Goal: Information Seeking & Learning: Learn about a topic

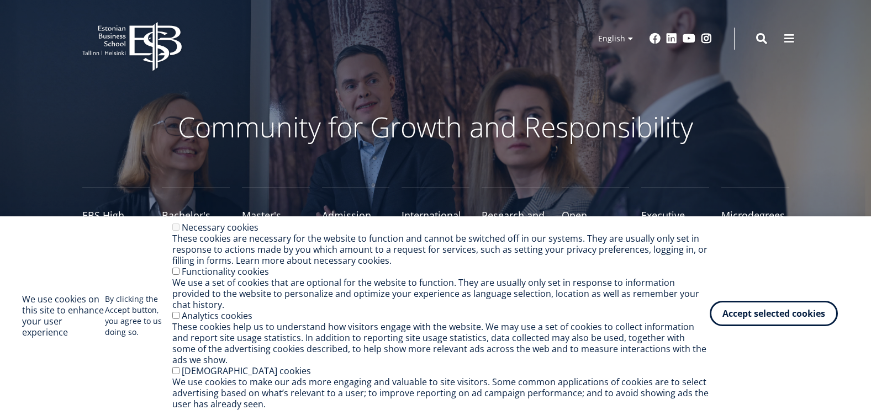
click at [801, 326] on button "Accept selected cookies" at bounding box center [774, 313] width 128 height 25
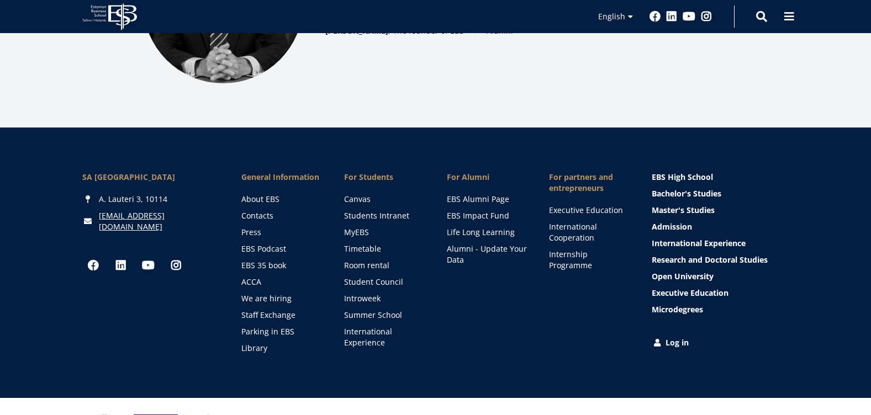
scroll to position [1600, 0]
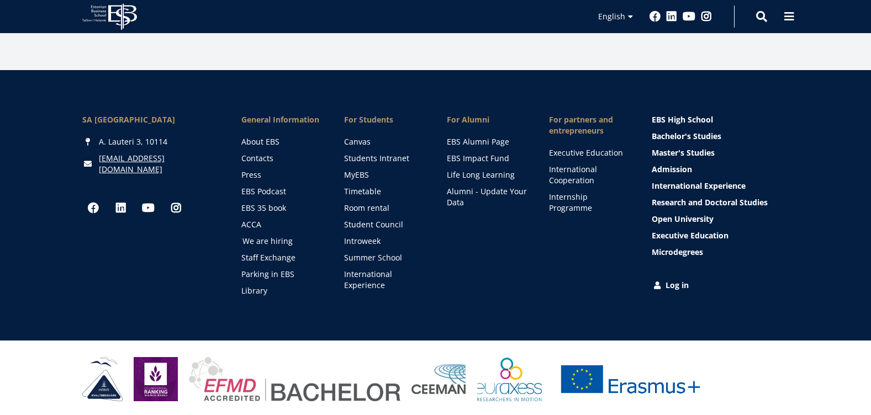
click at [257, 242] on link "We are hiring" at bounding box center [282, 241] width 81 height 11
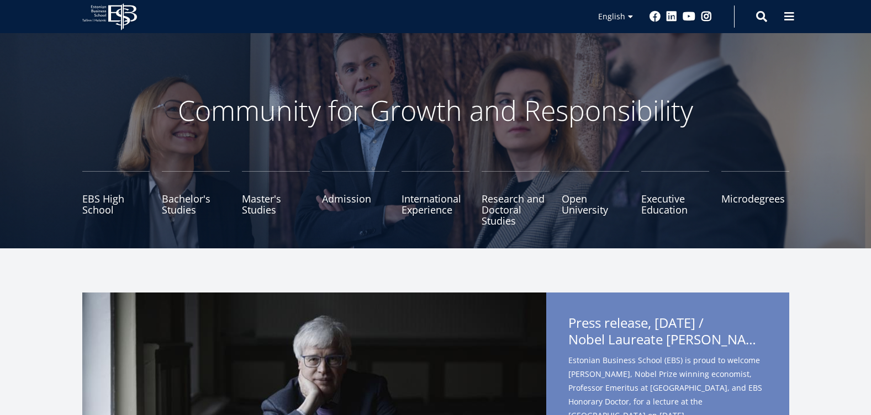
scroll to position [0, 0]
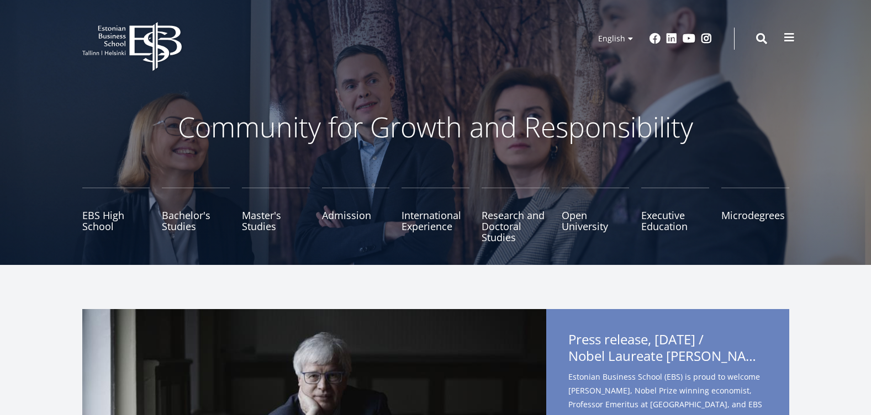
click at [792, 44] on button at bounding box center [789, 38] width 22 height 22
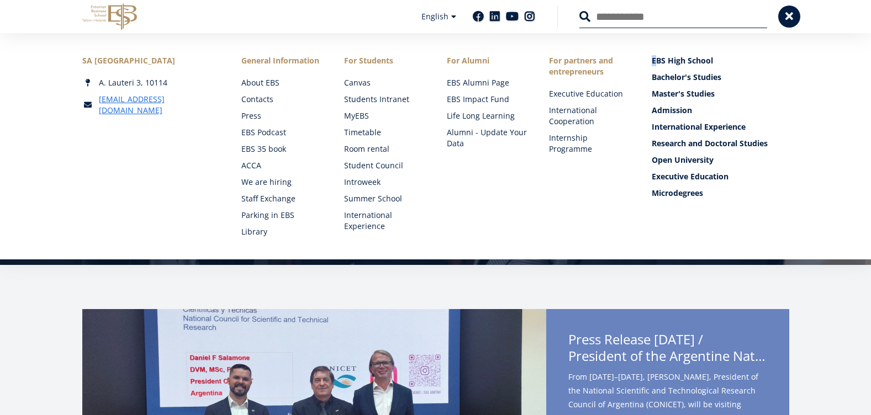
click at [653, 36] on div "SA Estonian Business School A. Lauteri 3, 10114 ebs@ebs.ee Social Links Faceboo…" at bounding box center [435, 146] width 871 height 226
drag, startPoint x: 653, startPoint y: 36, endPoint x: 644, endPoint y: 20, distance: 17.8
click at [648, 19] on input "Search" at bounding box center [673, 16] width 188 height 23
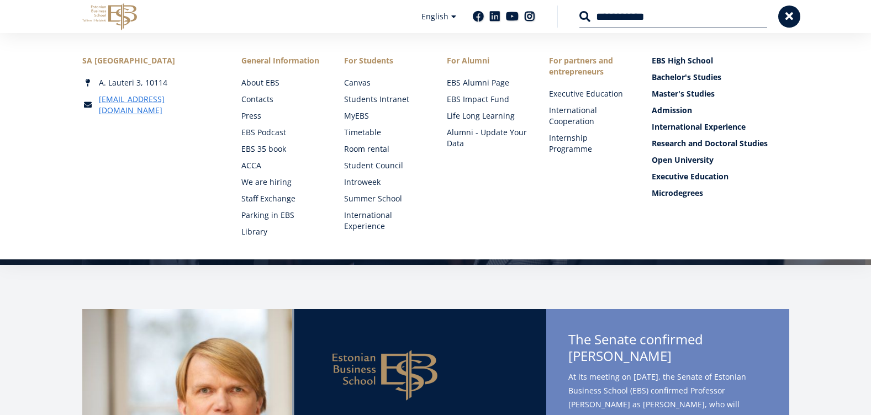
type input "**********"
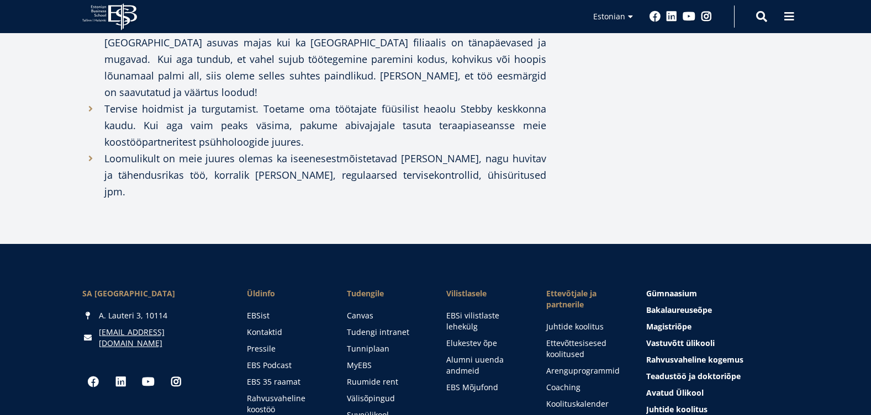
scroll to position [811, 0]
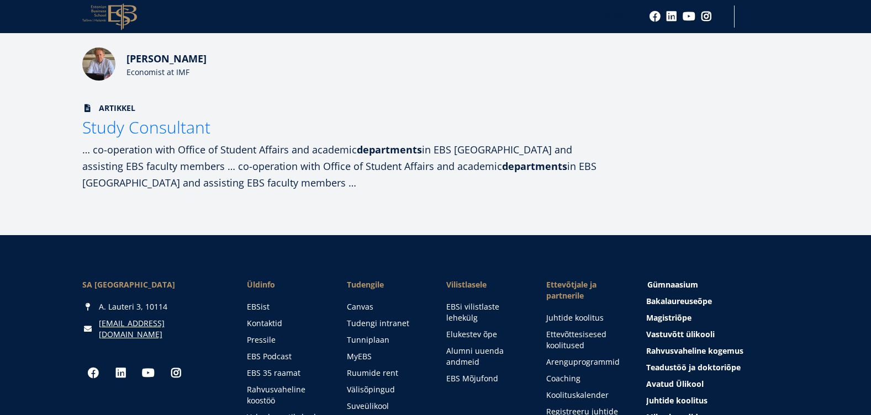
scroll to position [276, 0]
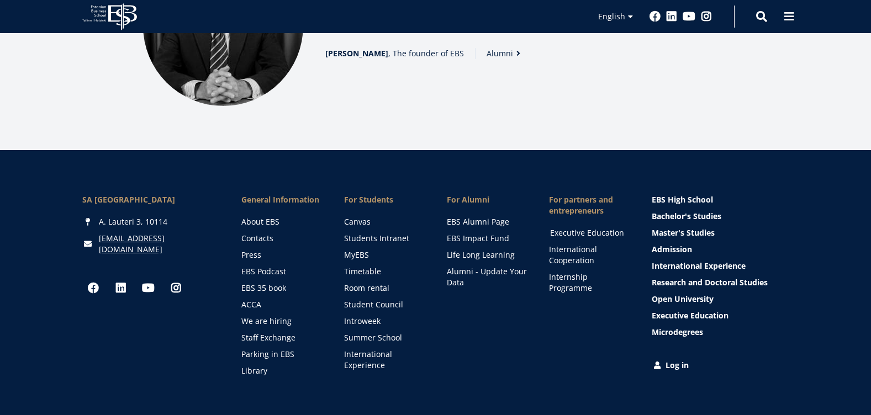
scroll to position [1600, 0]
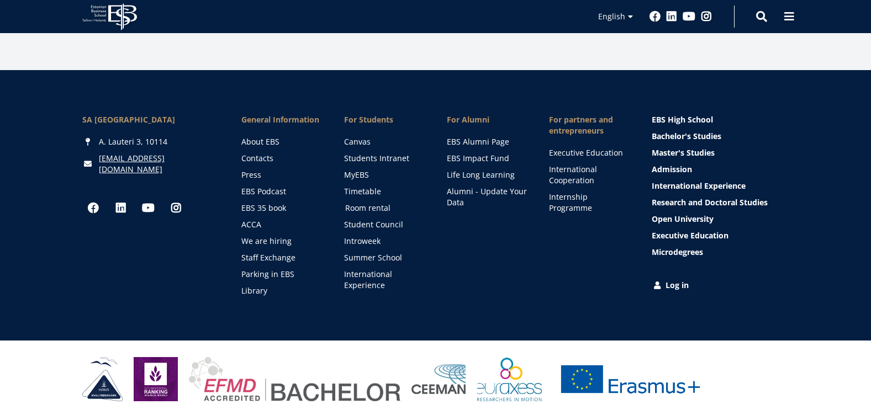
click at [350, 207] on link "Room rental" at bounding box center [385, 208] width 81 height 11
click at [684, 167] on link "Admission" at bounding box center [722, 169] width 138 height 11
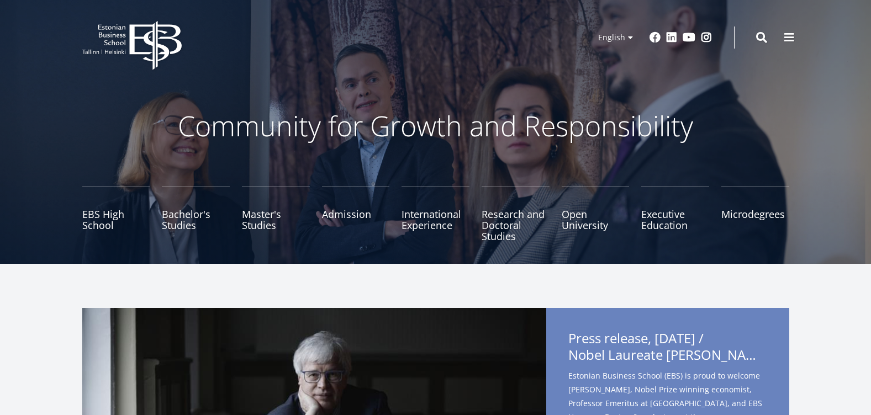
scroll to position [0, 0]
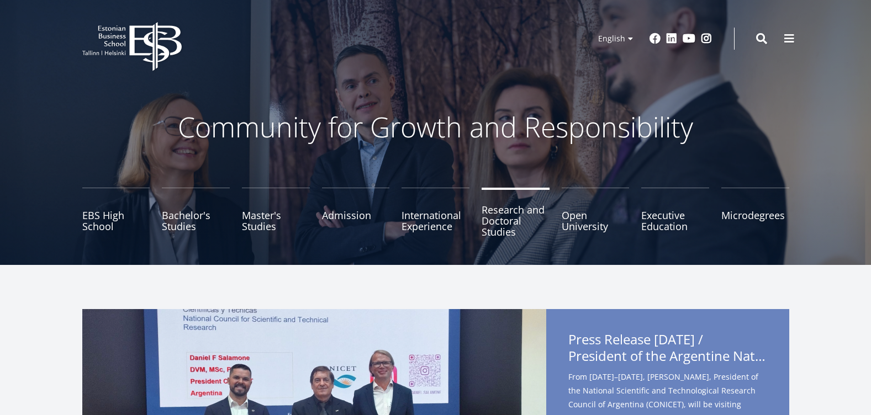
click at [485, 214] on link "Research and Doctoral Studies" at bounding box center [516, 215] width 68 height 55
click at [329, 219] on link "Admission" at bounding box center [356, 215] width 68 height 55
click at [795, 39] on button at bounding box center [789, 38] width 22 height 22
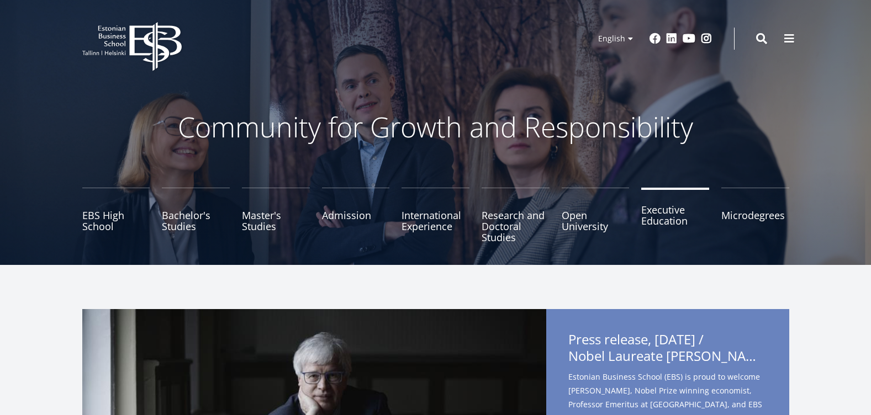
click at [672, 220] on link "Executive Education" at bounding box center [675, 215] width 68 height 55
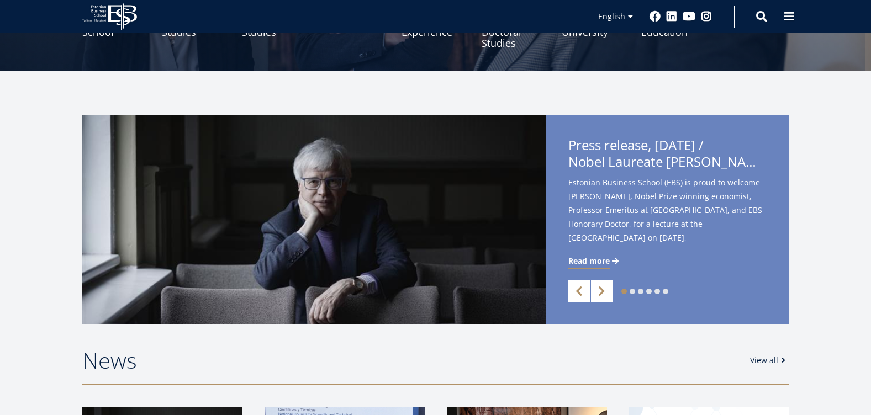
scroll to position [221, 0]
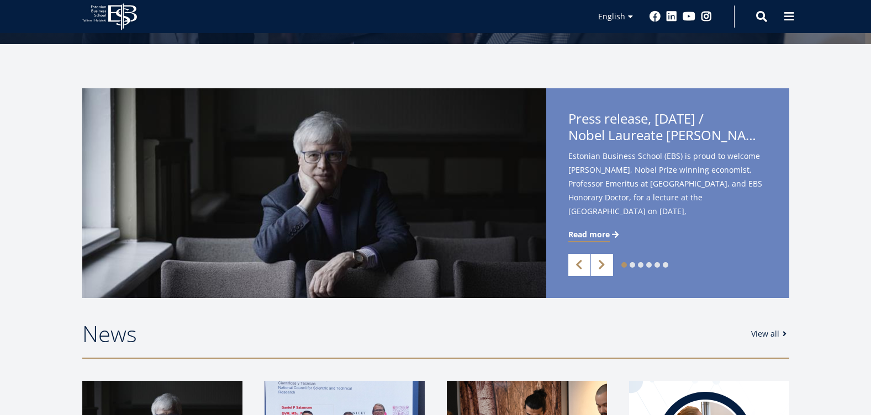
click at [784, 330] on link "View all" at bounding box center [770, 334] width 39 height 11
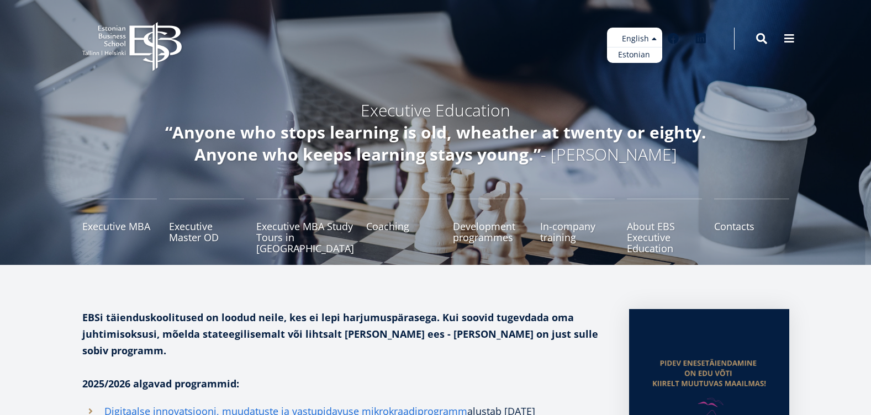
click at [648, 44] on ul "Estonian English" at bounding box center [634, 45] width 55 height 35
click at [631, 38] on ul "Estonian English" at bounding box center [634, 45] width 55 height 35
click at [629, 42] on ul "Estonian English" at bounding box center [634, 45] width 55 height 35
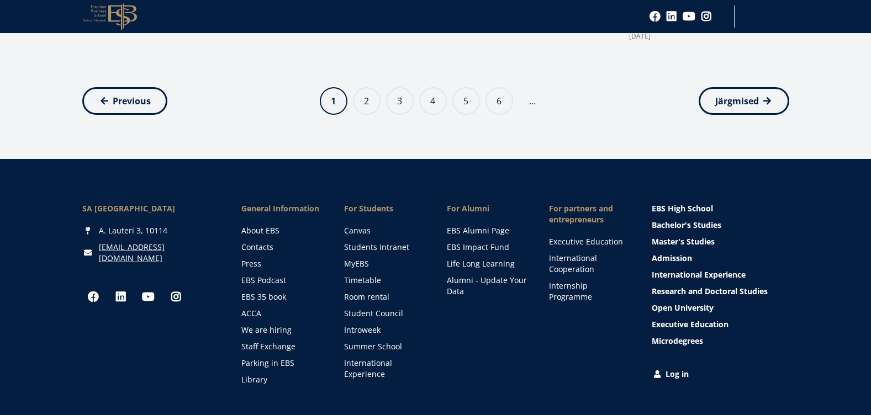
scroll to position [1490, 0]
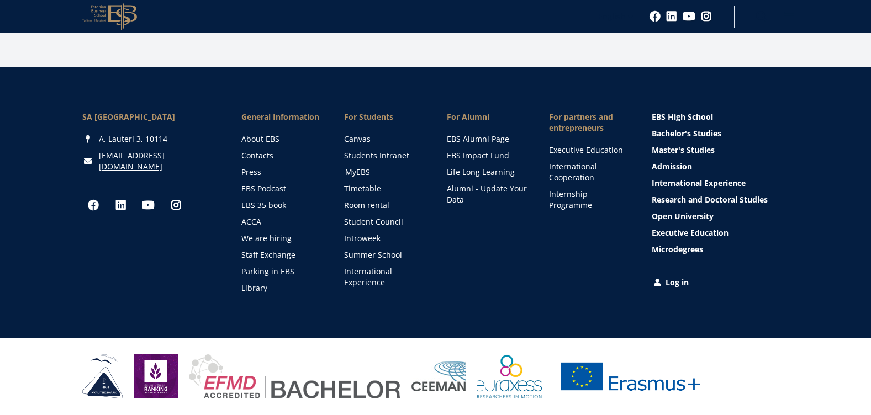
click at [349, 176] on link "MyEBS" at bounding box center [385, 172] width 81 height 11
